Goal: Check status: Check status

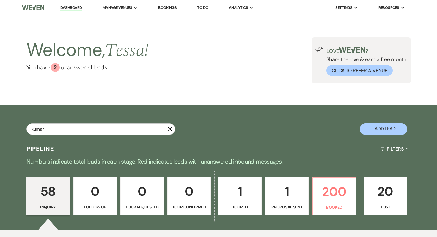
type input "kumar"
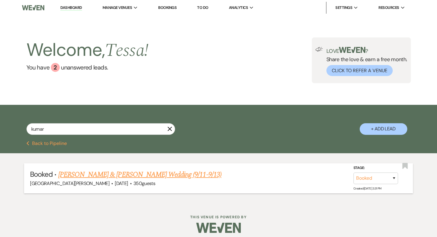
click at [162, 173] on link "[PERSON_NAME] & [PERSON_NAME] Wedding (9/11-9/13)" at bounding box center [139, 174] width 163 height 11
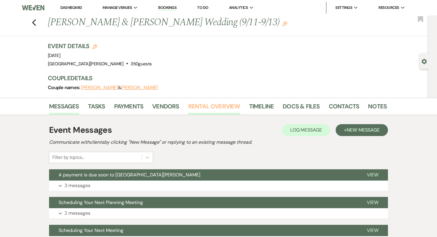
click at [233, 103] on link "Rental Overview" at bounding box center [214, 108] width 52 height 13
